Goal: Information Seeking & Learning: Learn about a topic

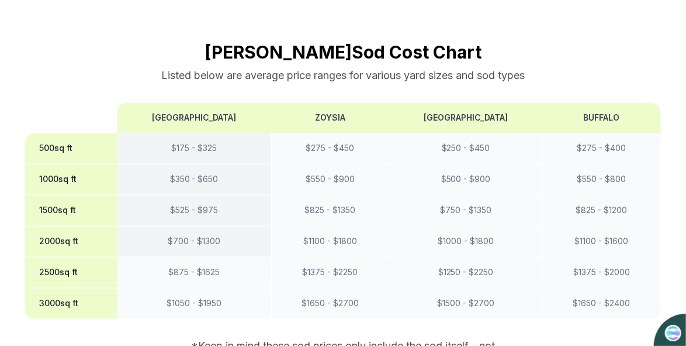
scroll to position [1052, 0]
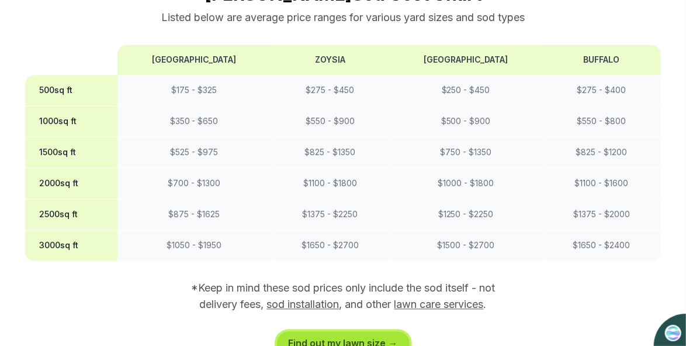
click at [366, 331] on link "Find out my lawn size →" at bounding box center [343, 342] width 133 height 23
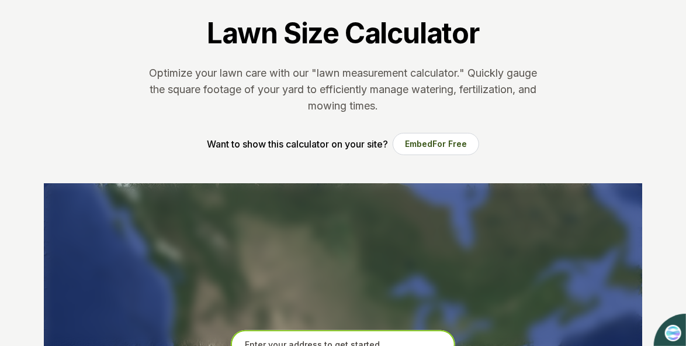
scroll to position [125, 0]
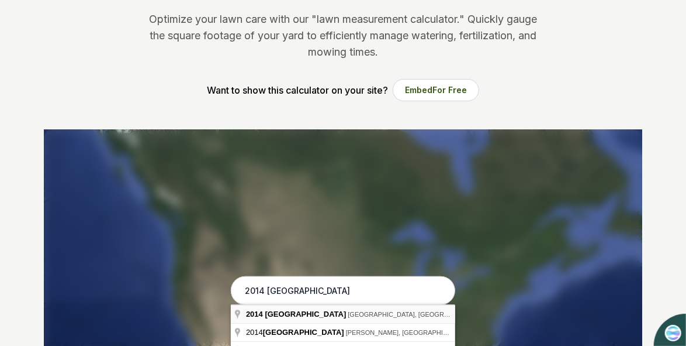
type input "2014 High Mesa Drive, Henderson, NV"
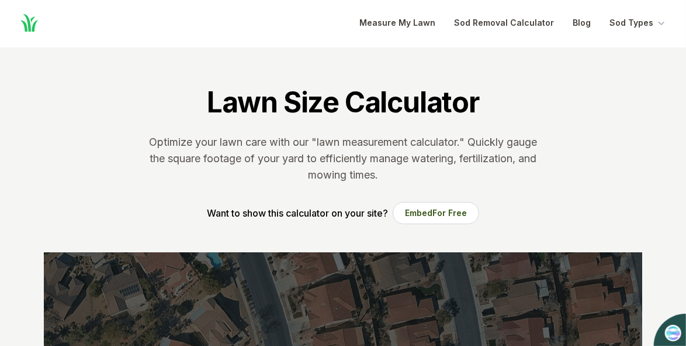
scroll to position [0, 0]
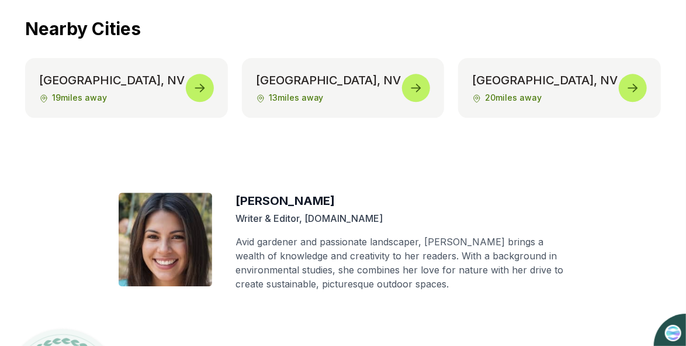
scroll to position [5341, 0]
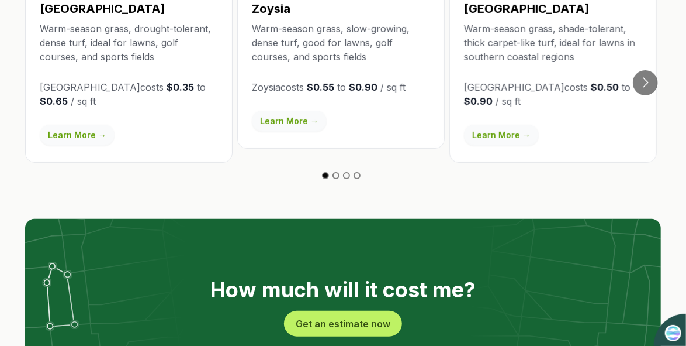
scroll to position [2222, 0]
